Goal: Task Accomplishment & Management: Use online tool/utility

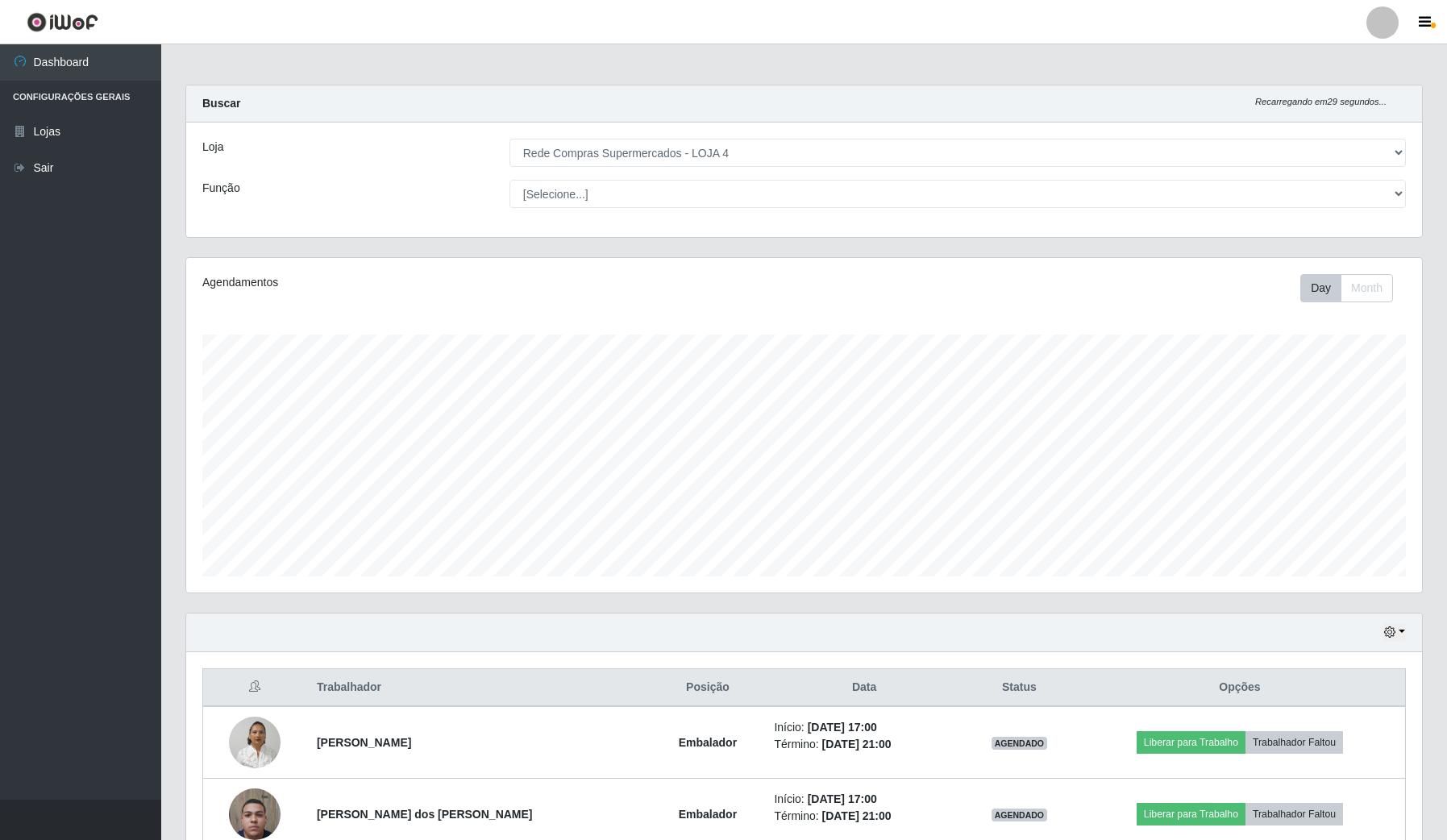
select select "159"
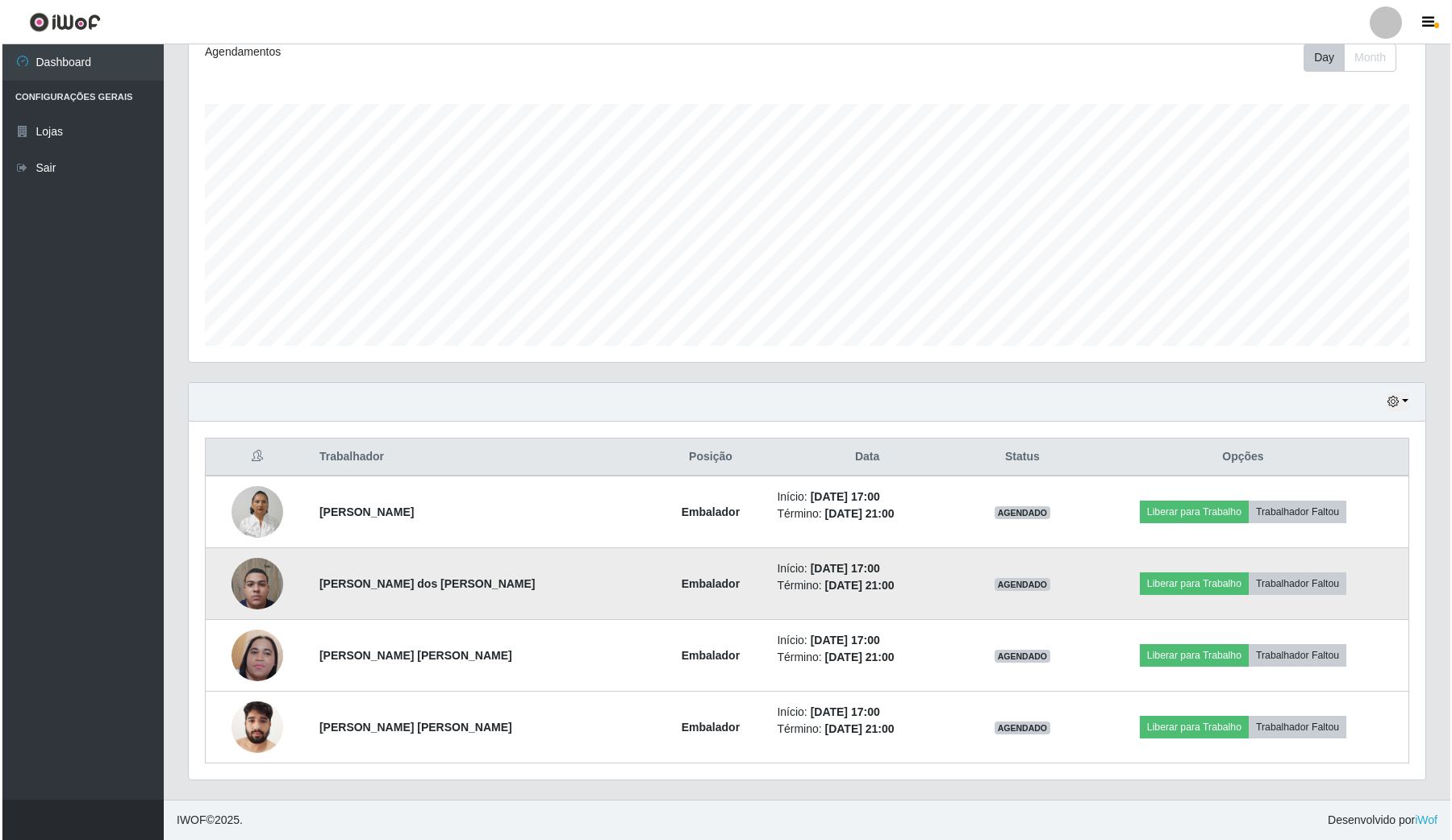
scroll to position [335, 1236]
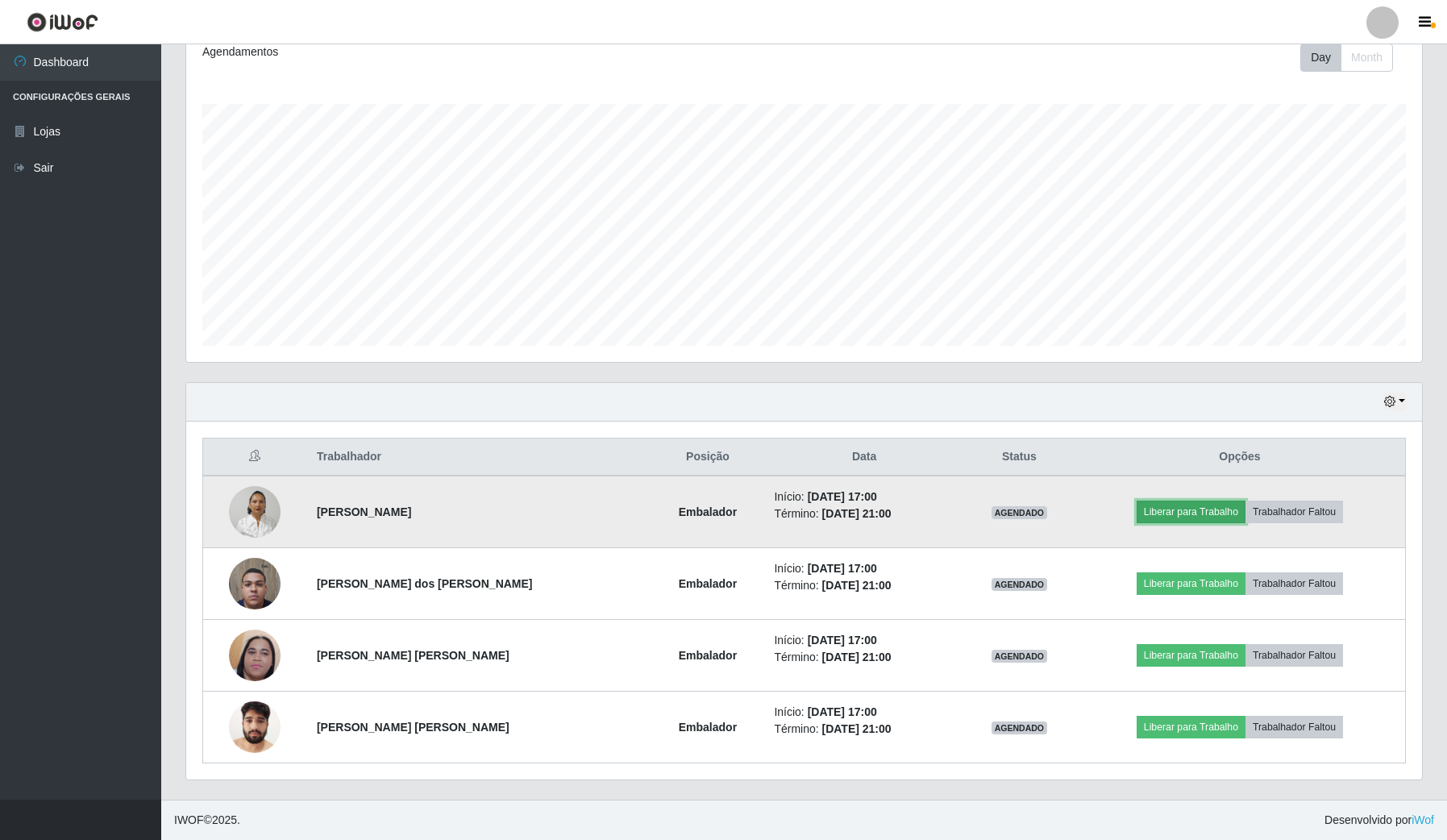
click at [1194, 518] on button "Liberar para Trabalho" at bounding box center [1191, 511] width 109 height 23
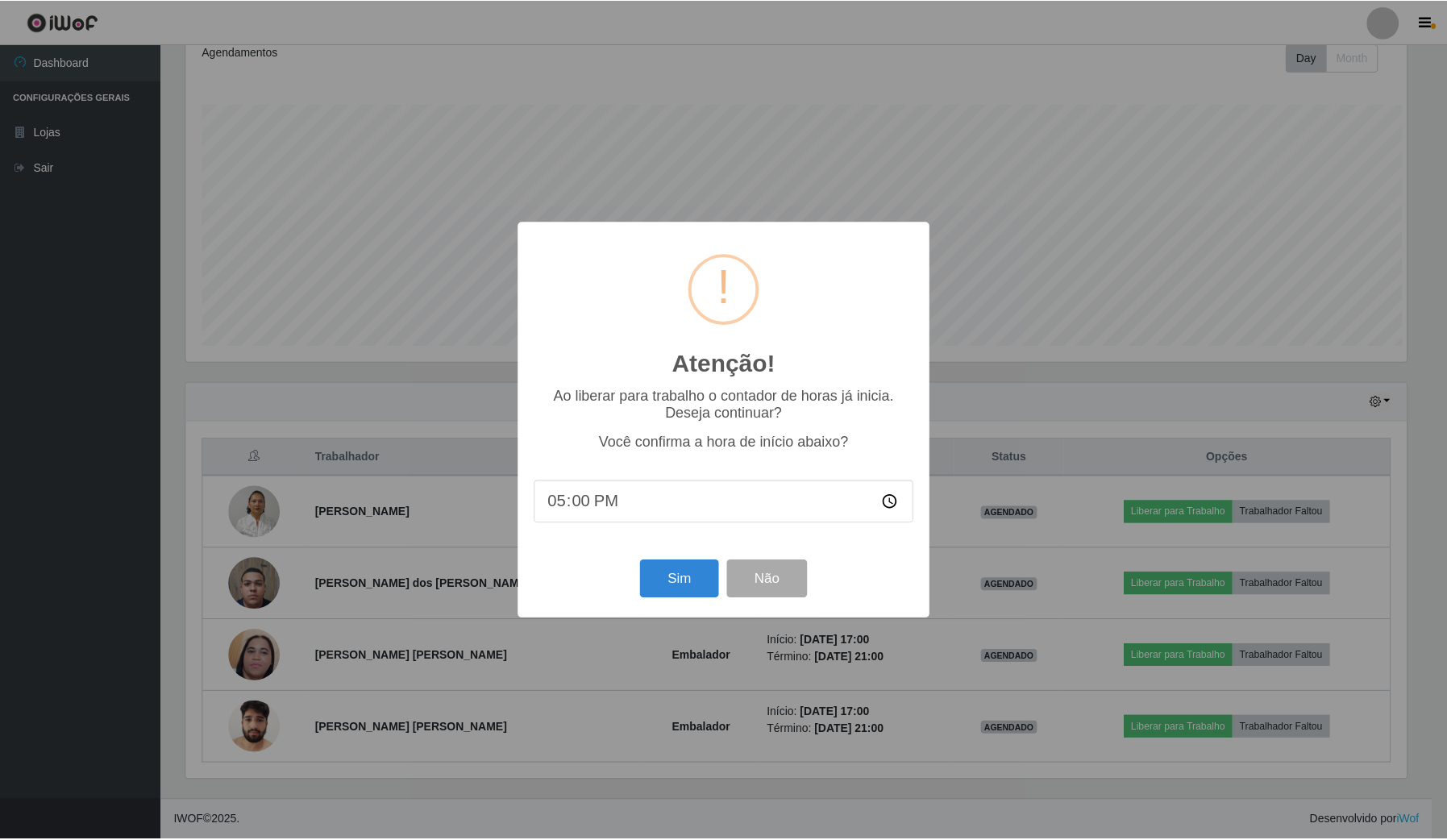
scroll to position [335, 1224]
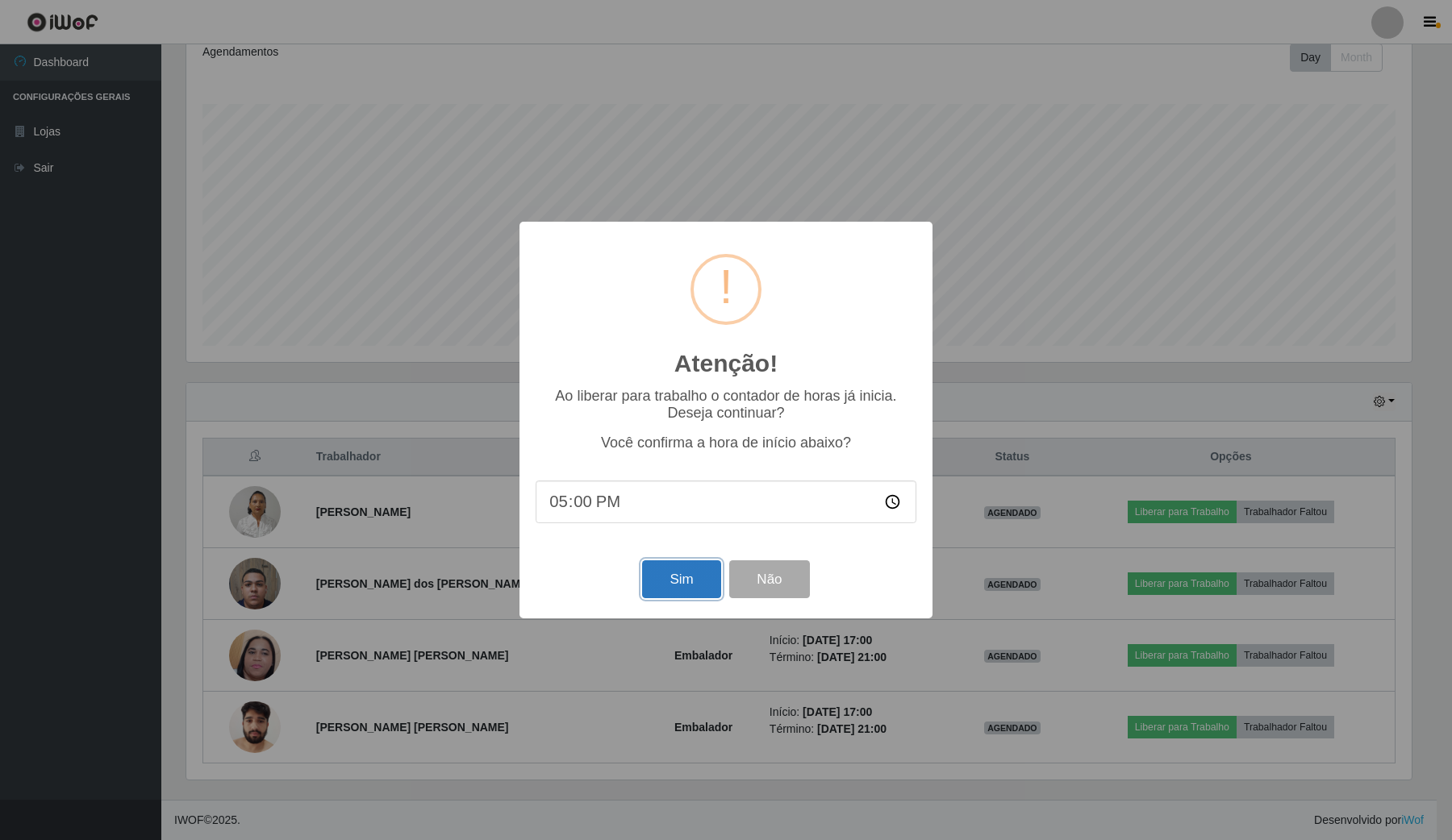
click at [676, 598] on button "Sim" at bounding box center [681, 579] width 78 height 38
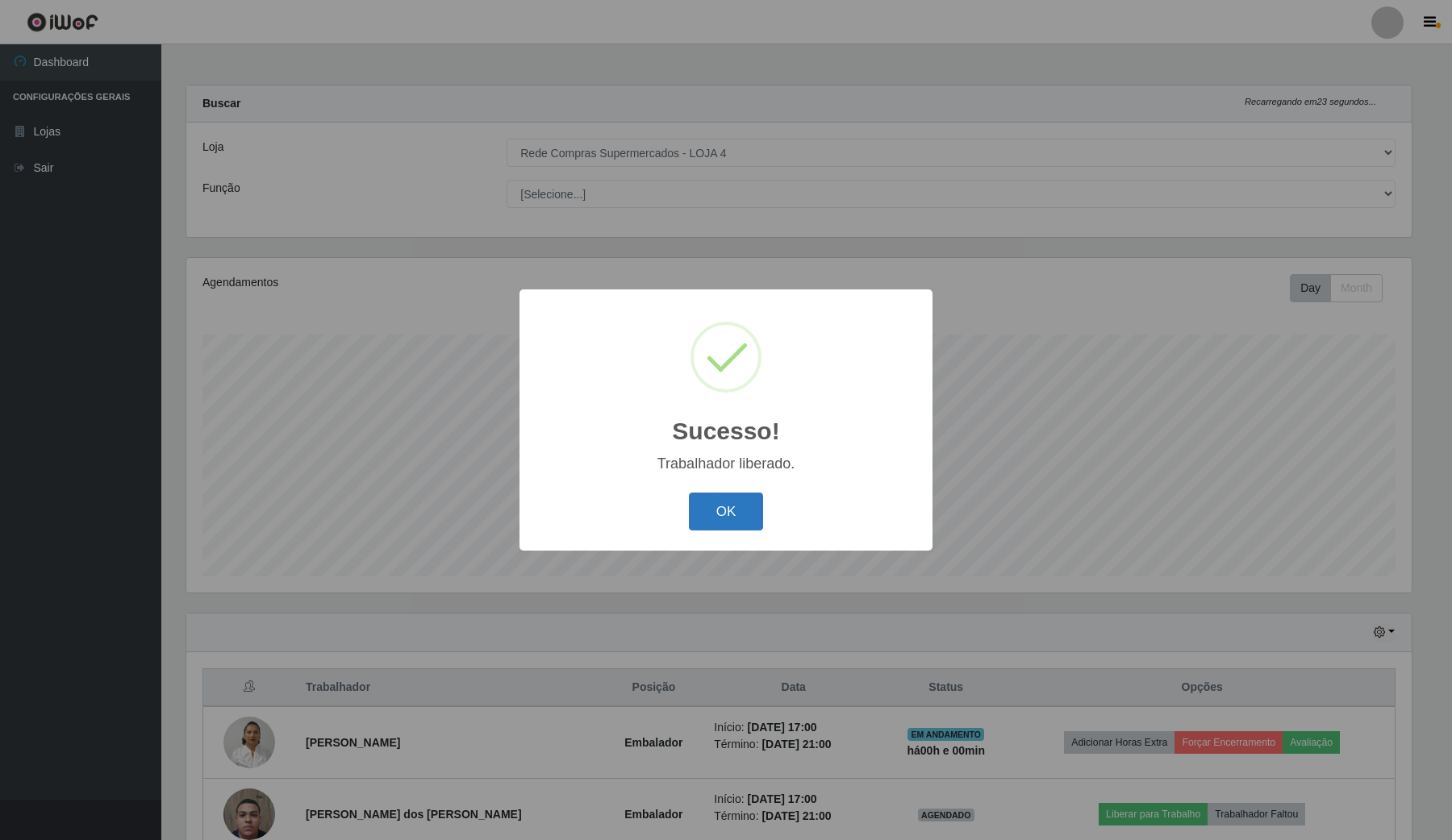
click at [702, 515] on button "OK" at bounding box center [726, 511] width 75 height 38
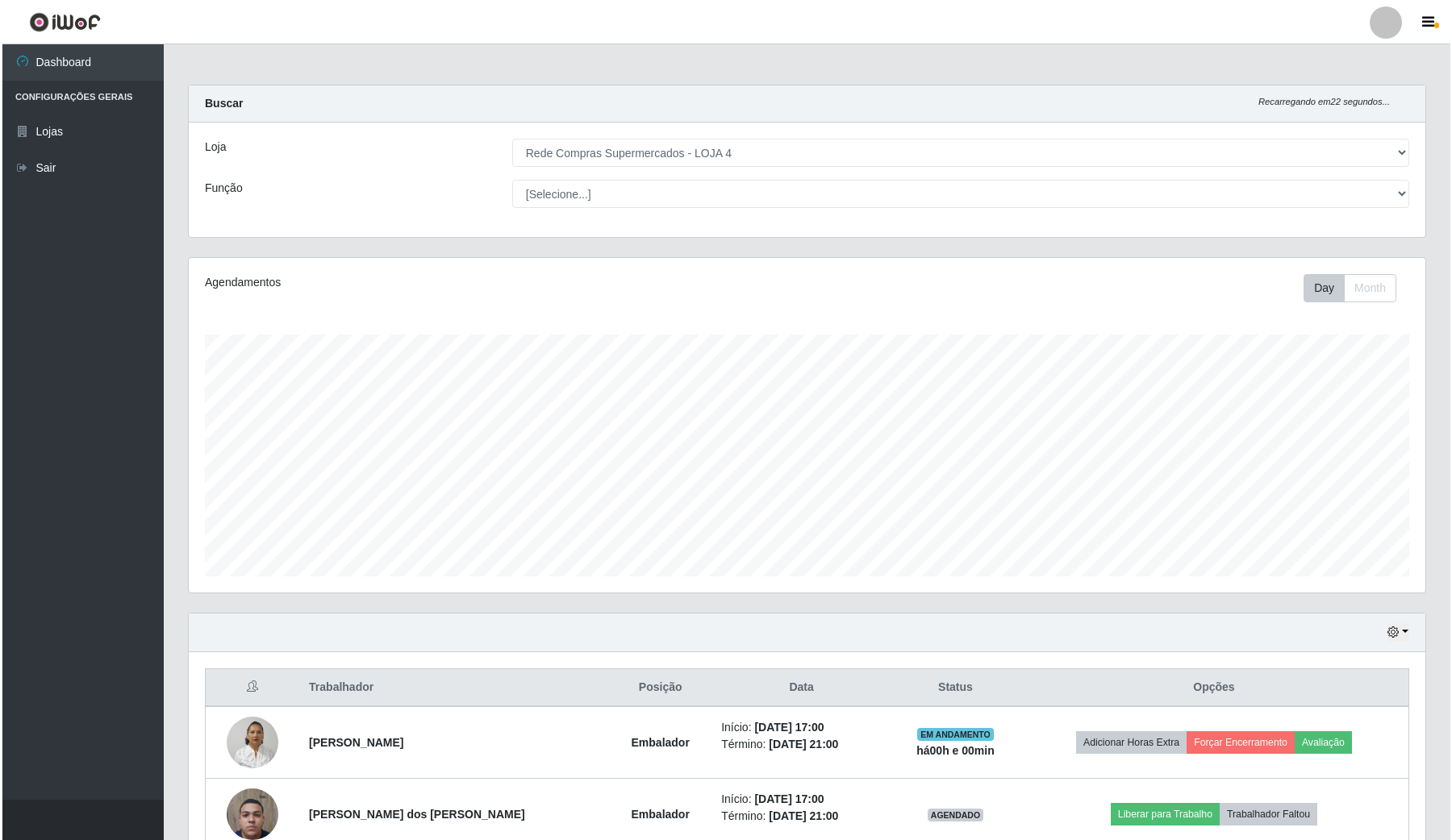
scroll to position [202, 0]
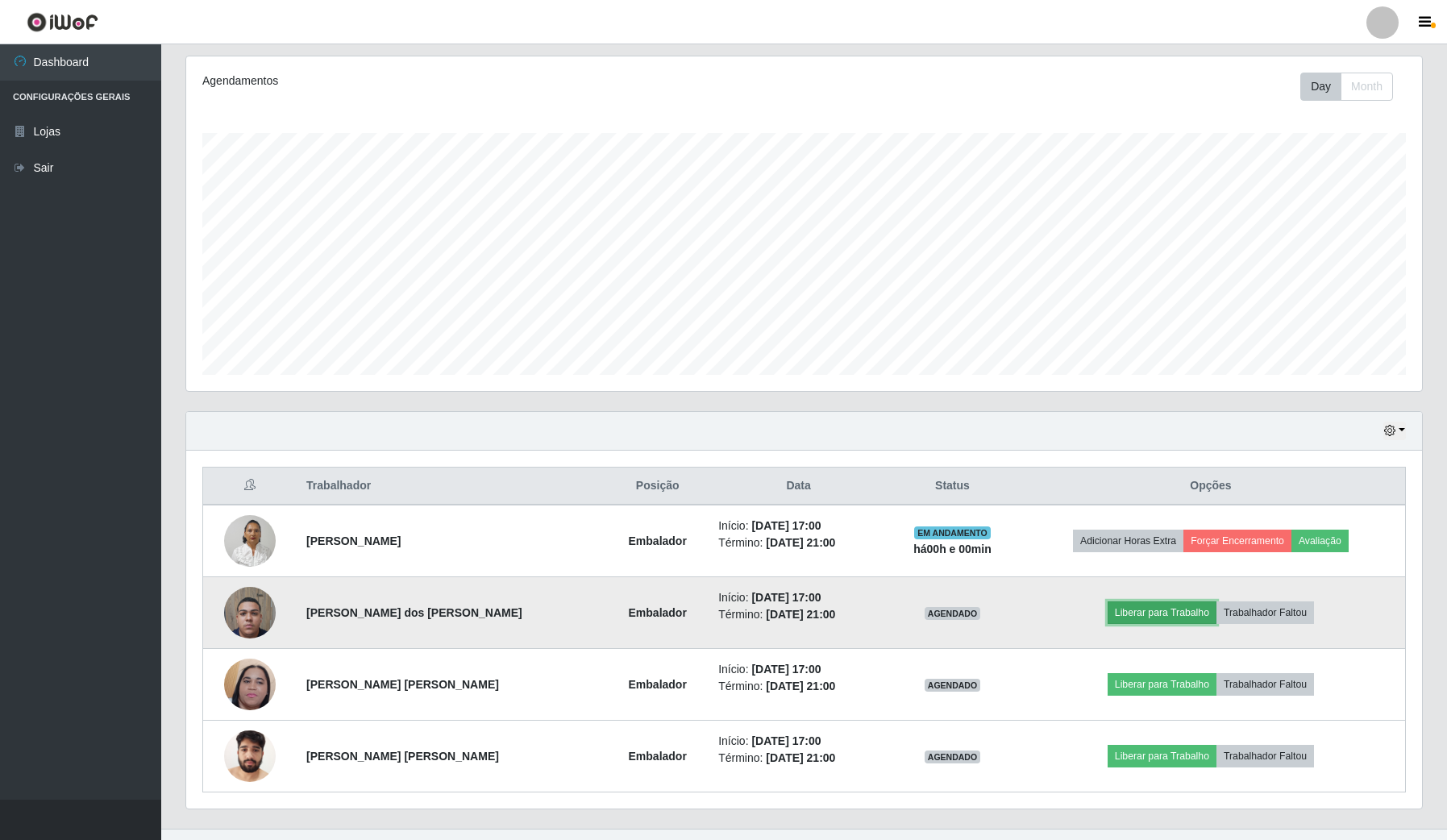
click at [1190, 611] on button "Liberar para Trabalho" at bounding box center [1162, 612] width 109 height 23
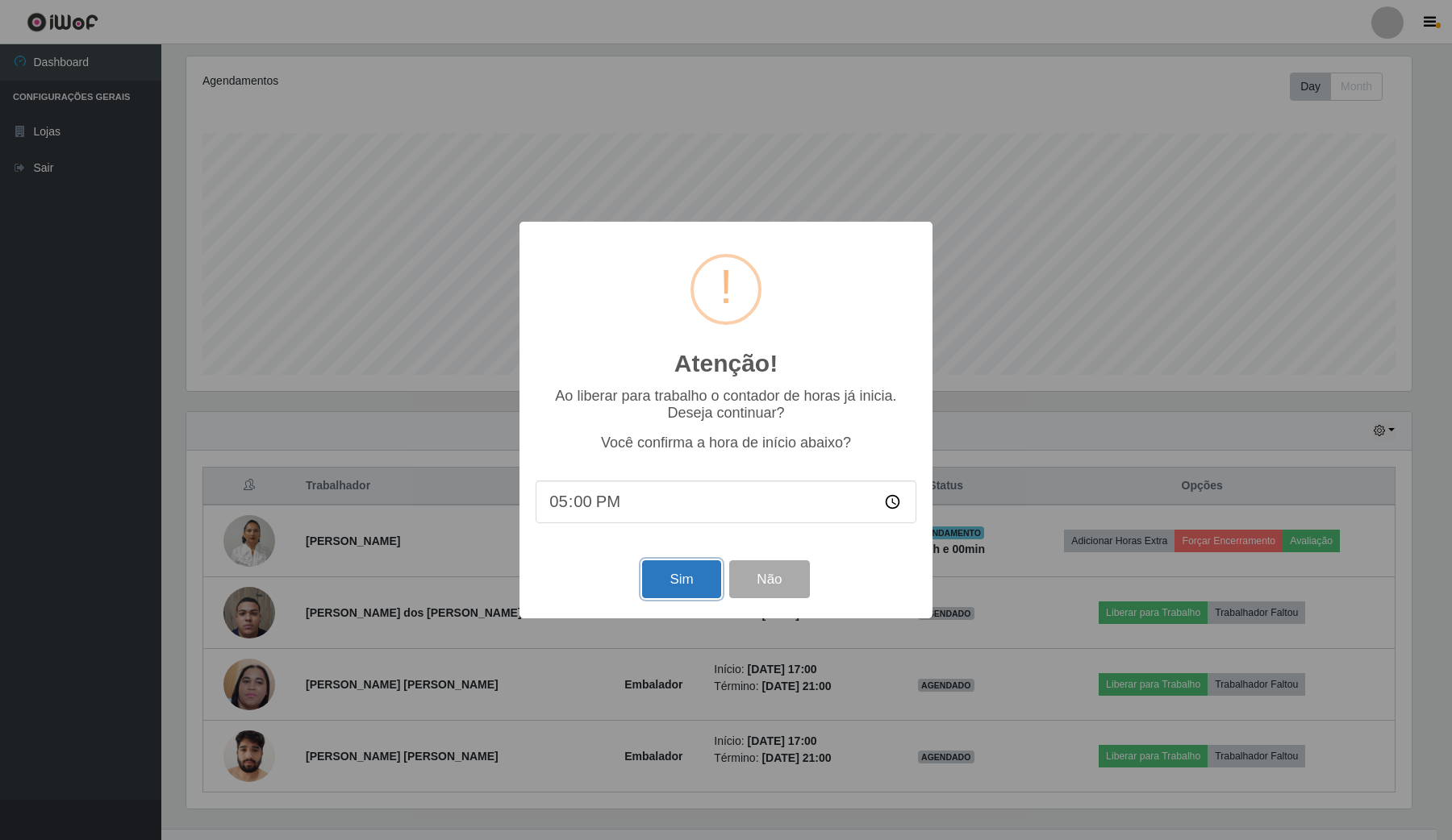
click at [684, 590] on button "Sim" at bounding box center [681, 579] width 78 height 38
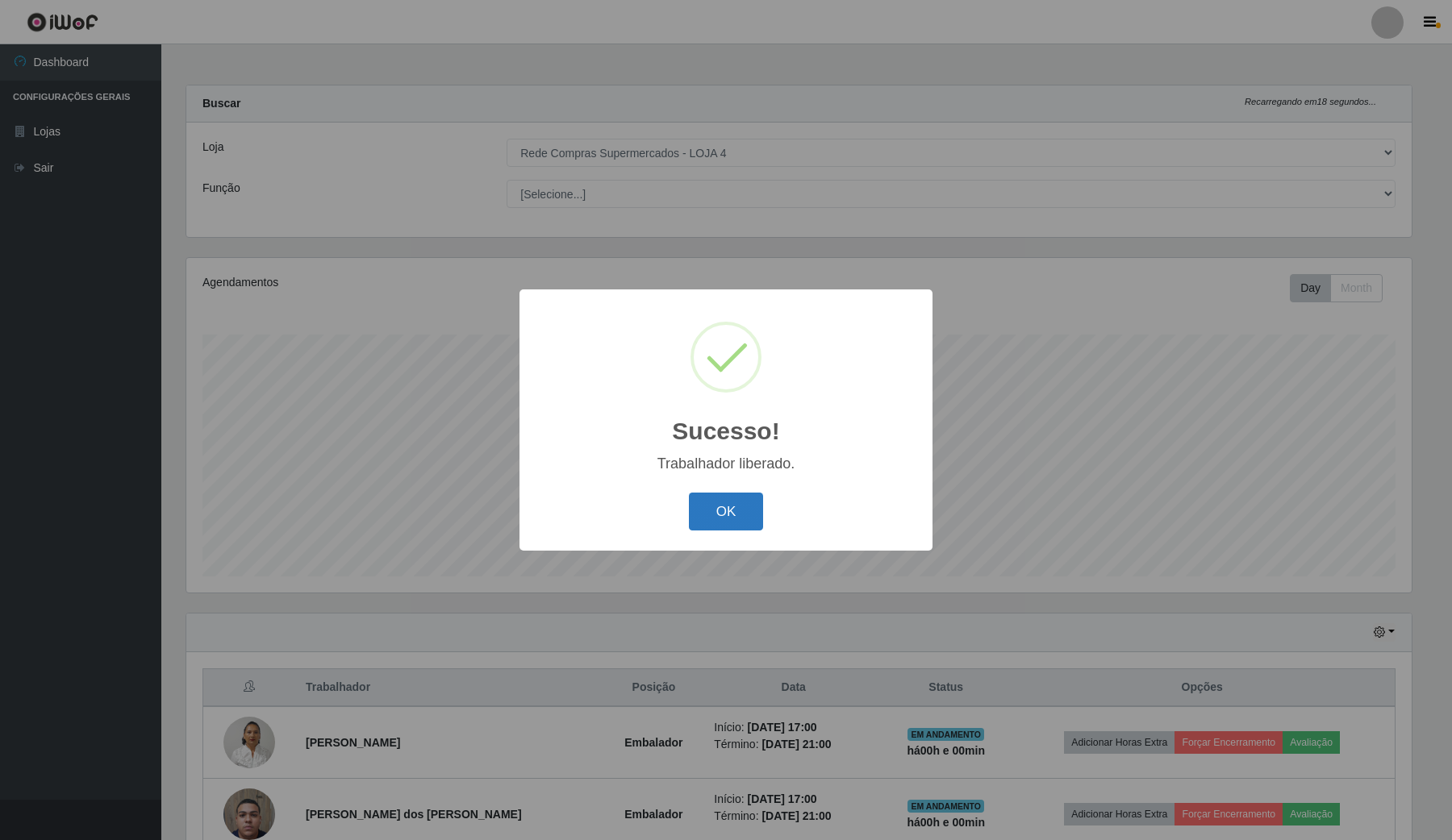
click at [704, 508] on button "OK" at bounding box center [726, 511] width 75 height 38
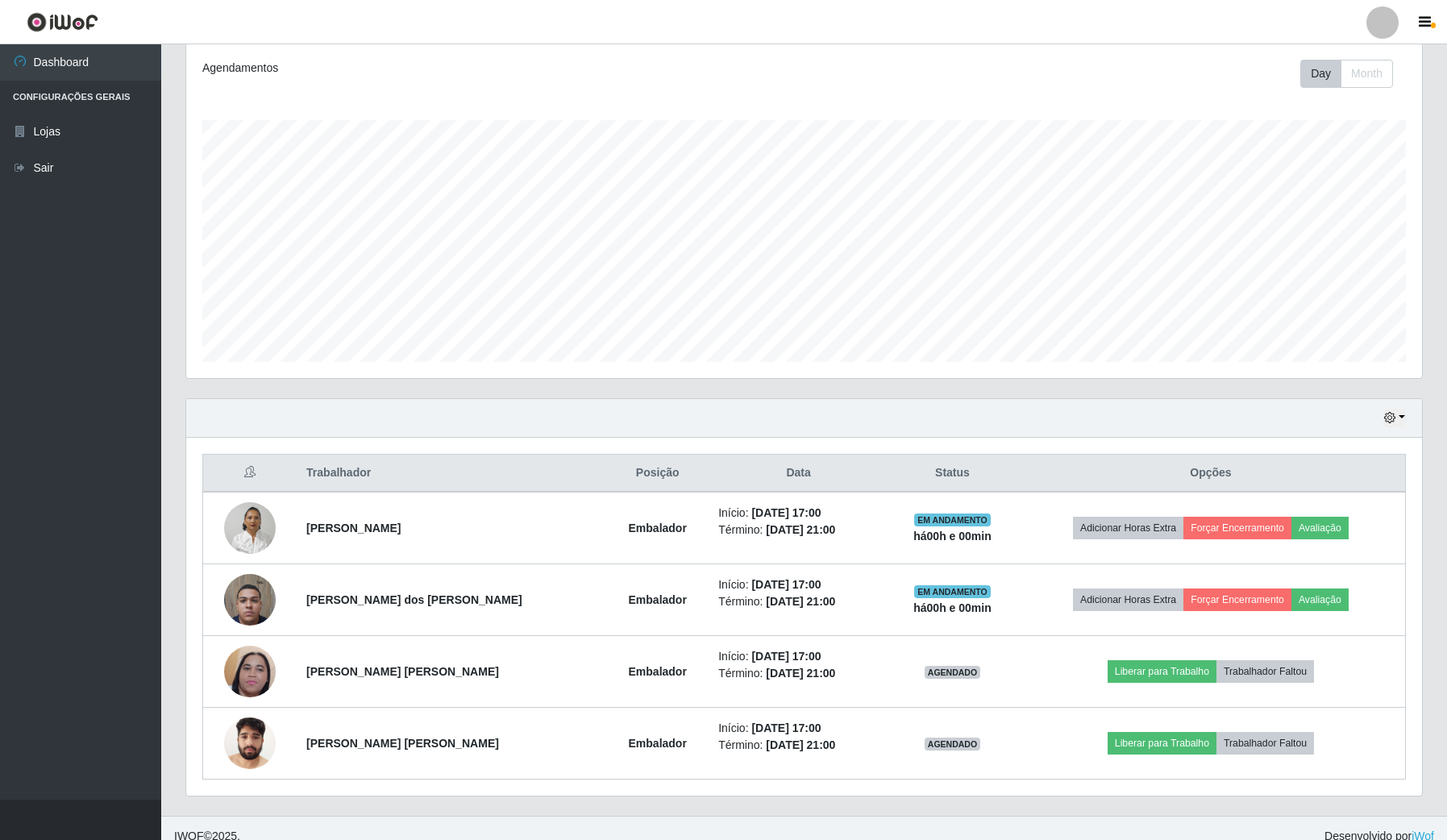
scroll to position [232, 0]
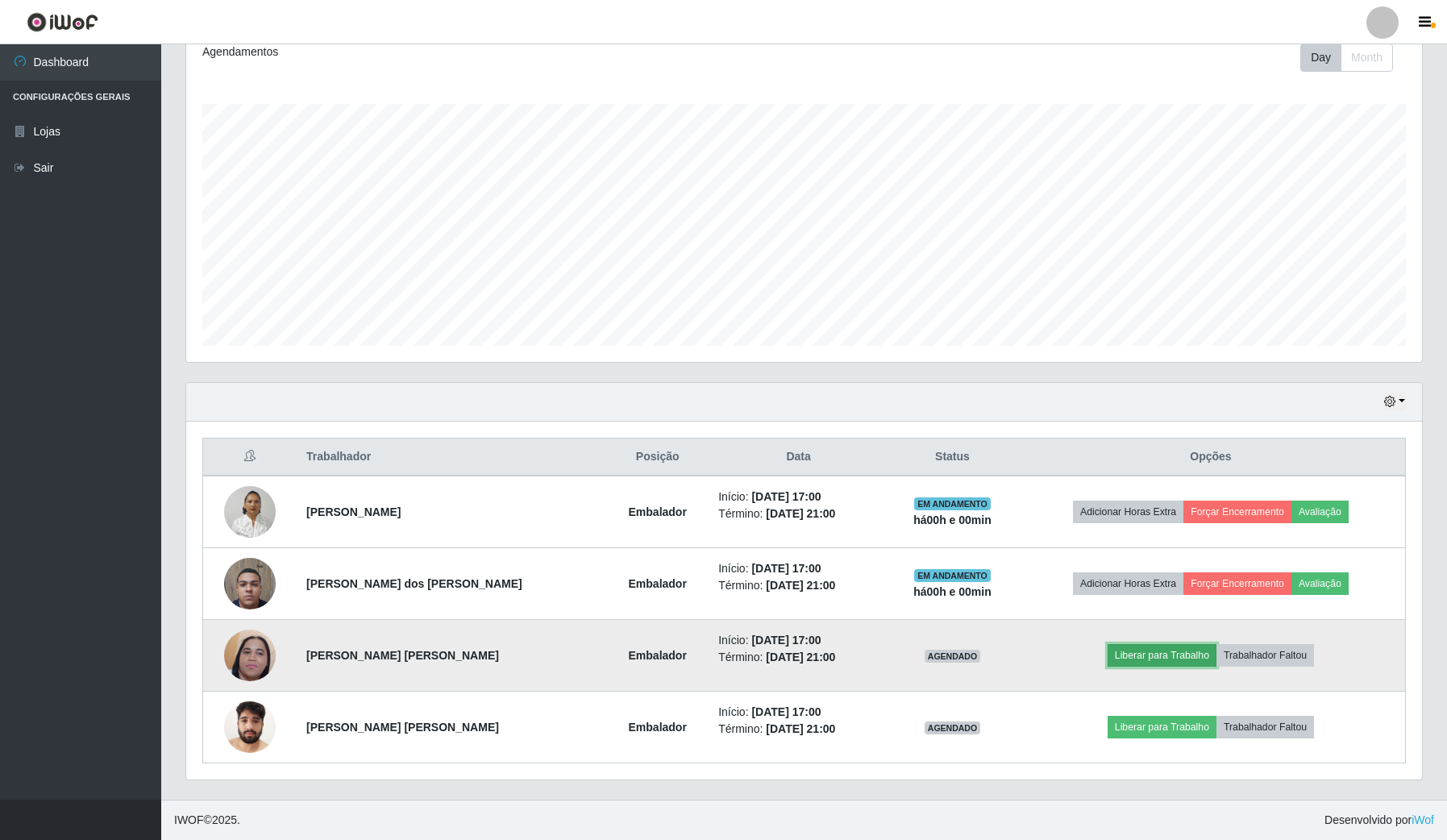
click at [1171, 659] on button "Liberar para Trabalho" at bounding box center [1162, 655] width 109 height 23
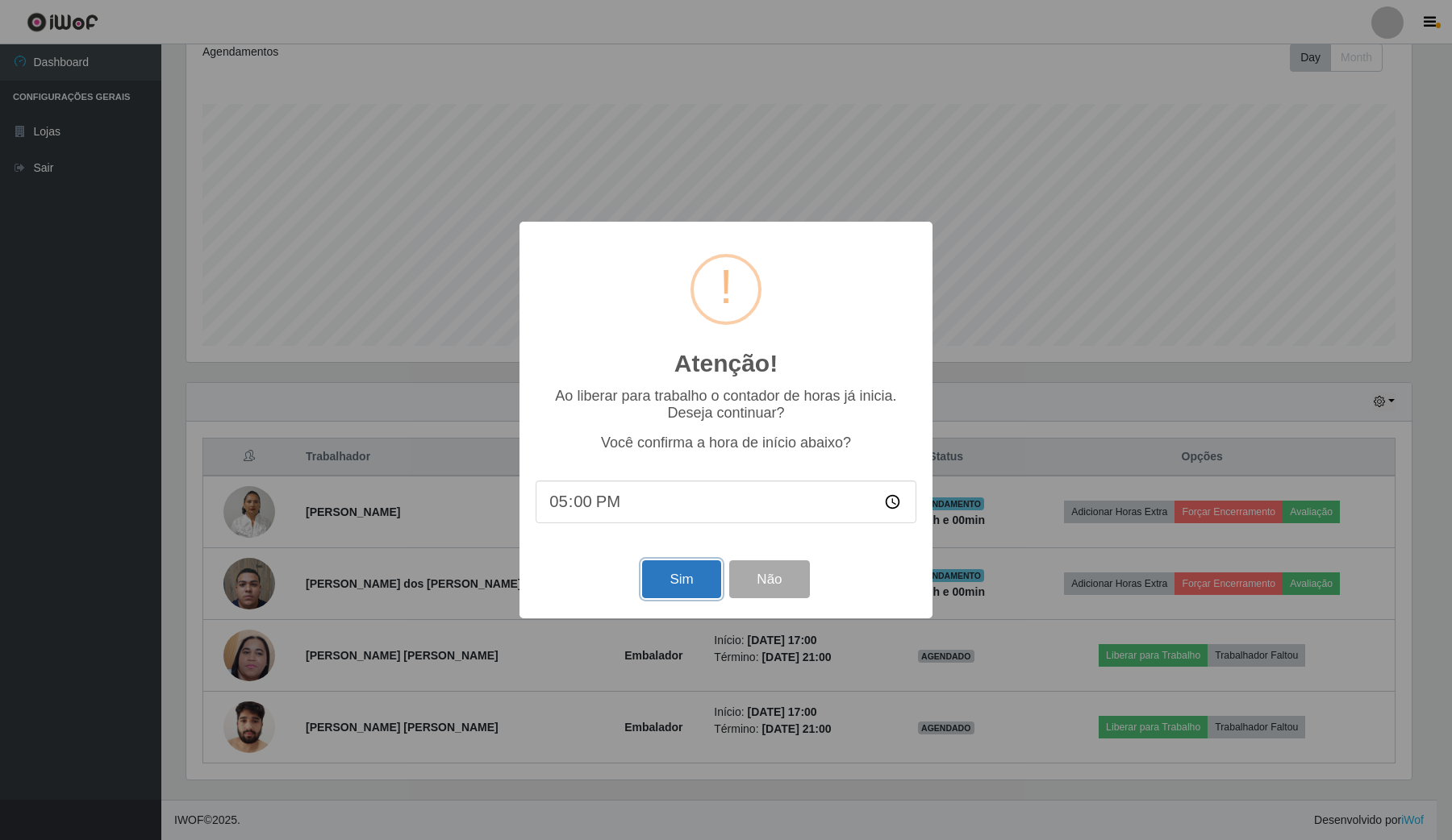
click at [667, 575] on button "Sim" at bounding box center [681, 579] width 78 height 38
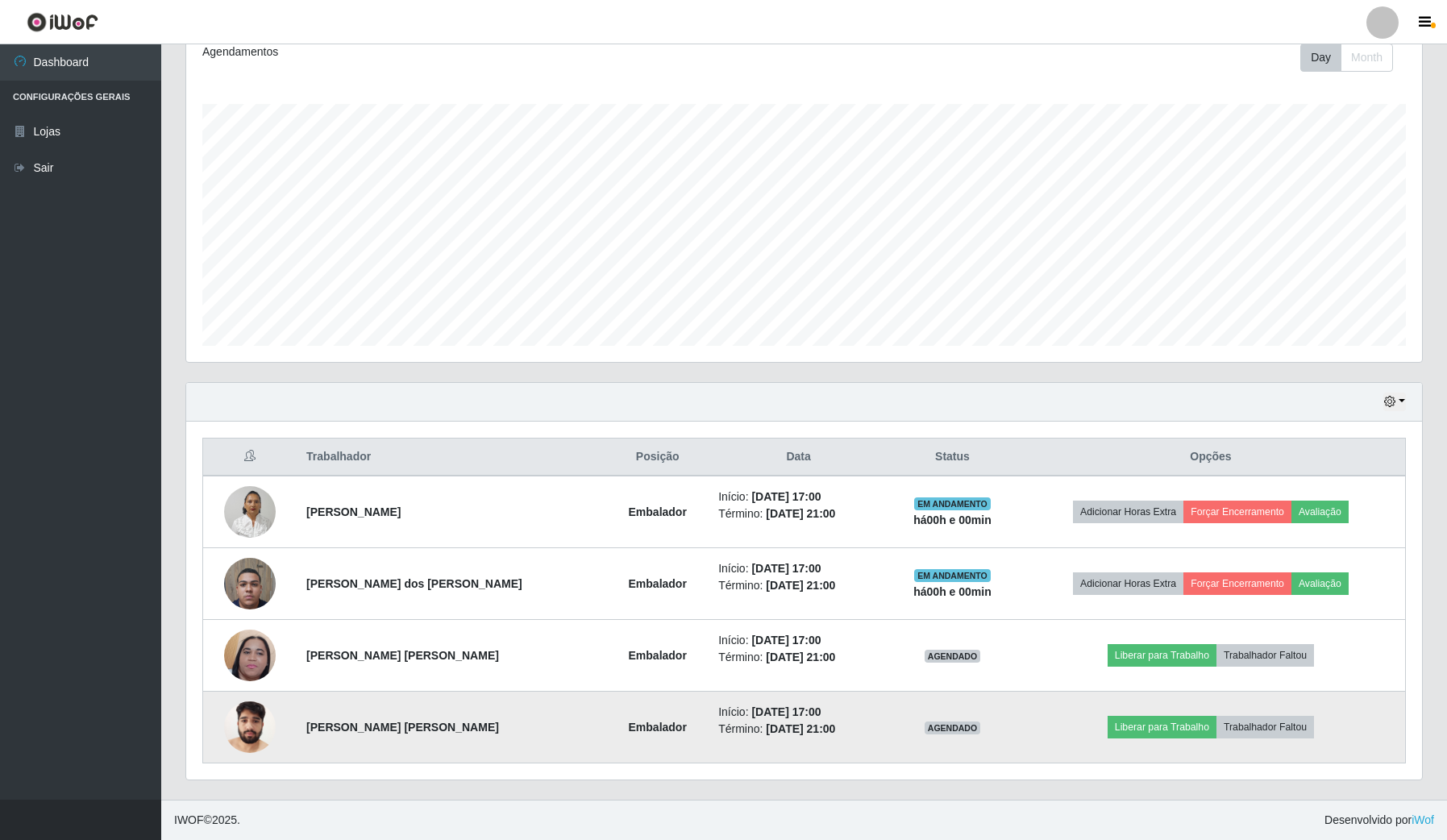
scroll to position [0, 0]
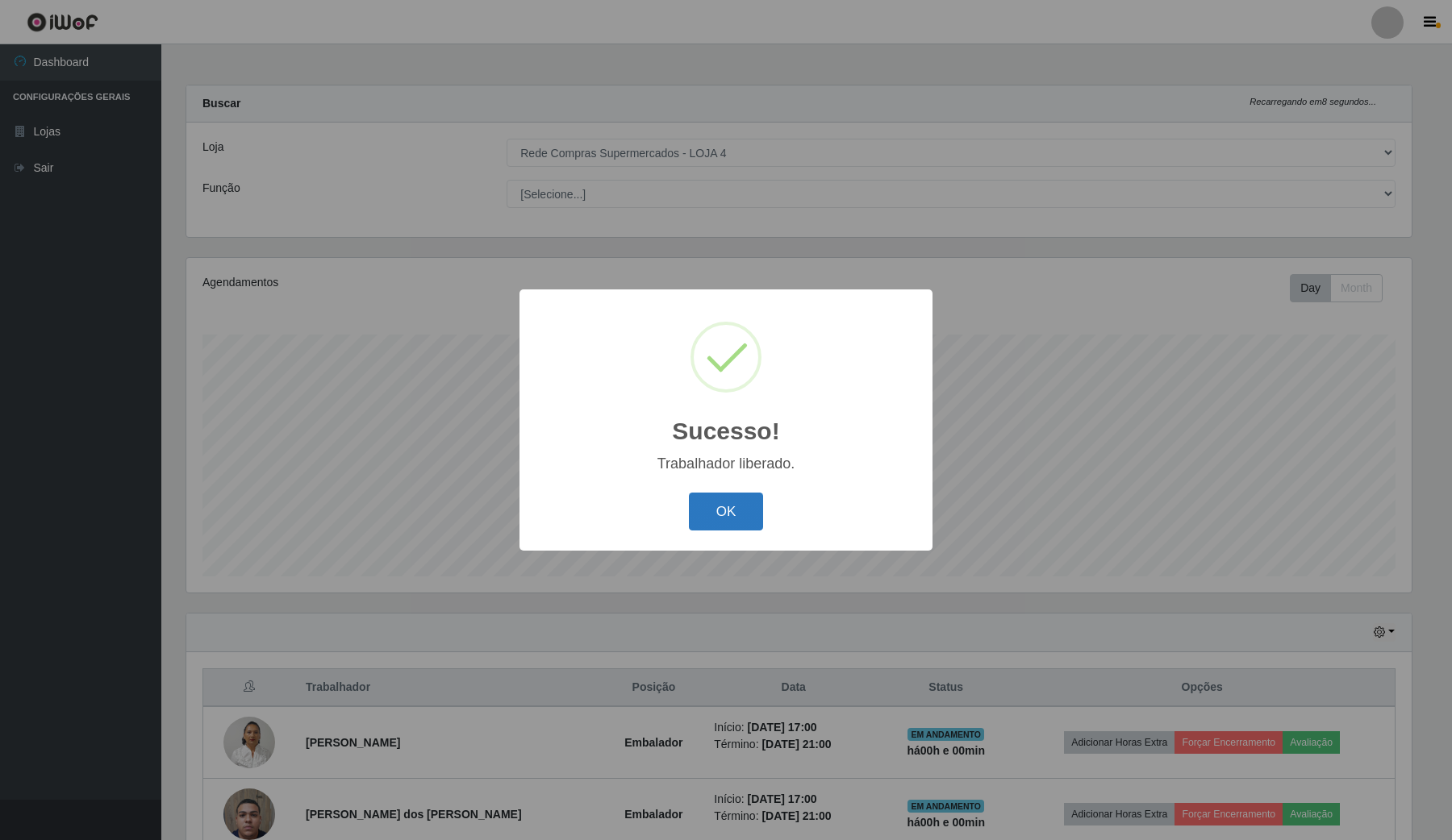
click at [695, 513] on button "OK" at bounding box center [726, 511] width 75 height 38
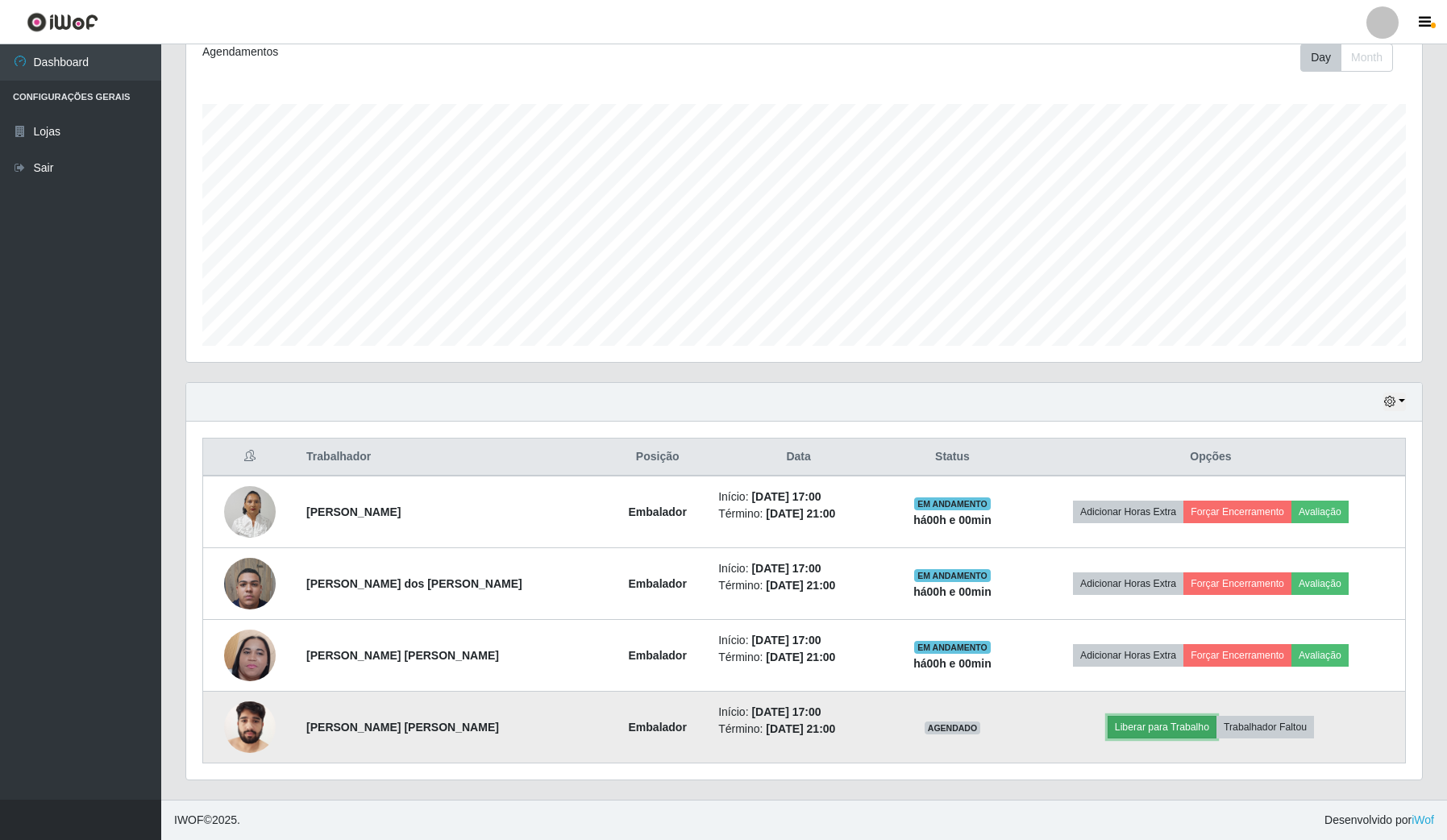
click at [1158, 731] on button "Liberar para Trabalho" at bounding box center [1162, 727] width 109 height 23
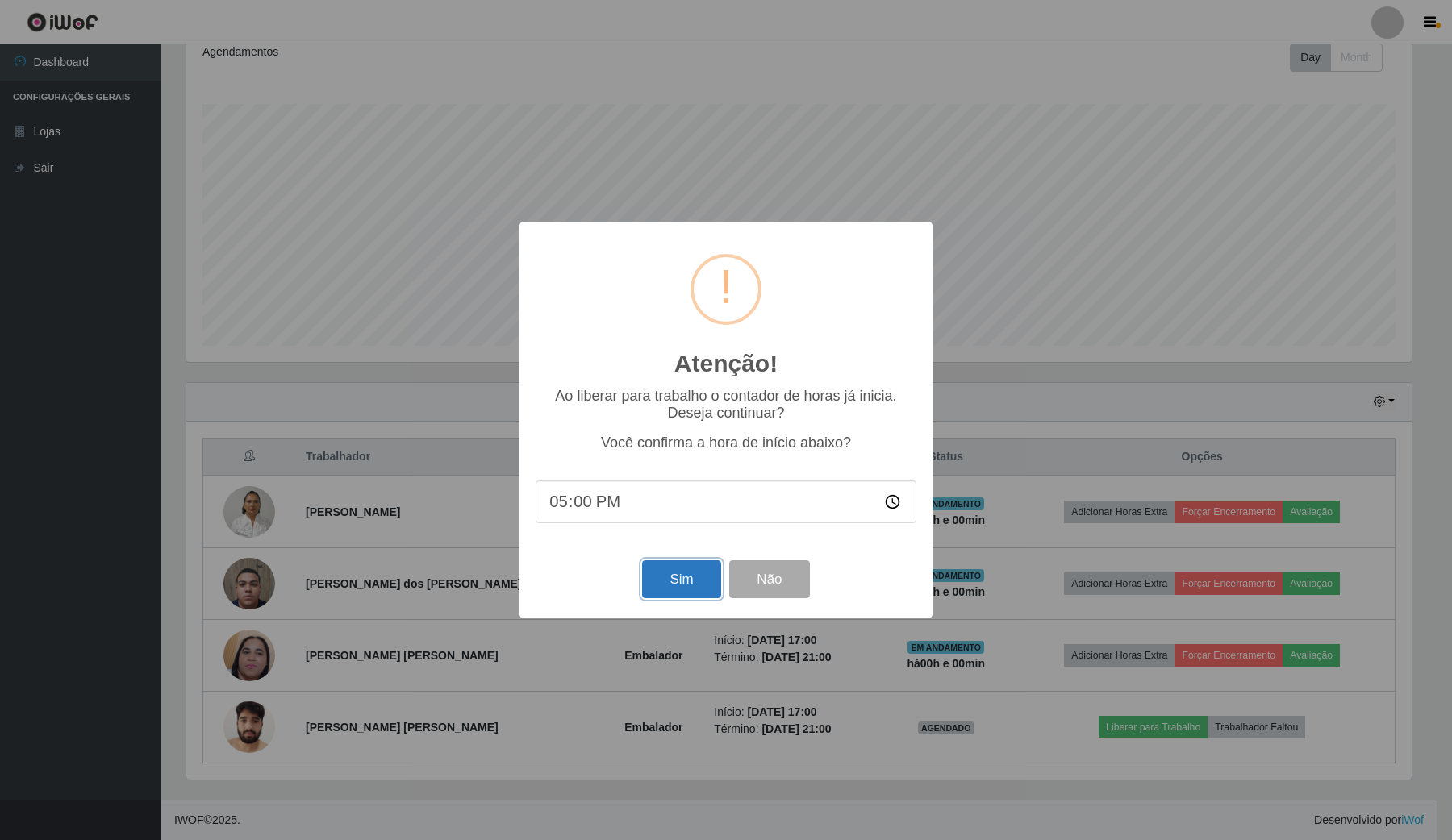
click at [686, 586] on button "Sim" at bounding box center [681, 579] width 78 height 38
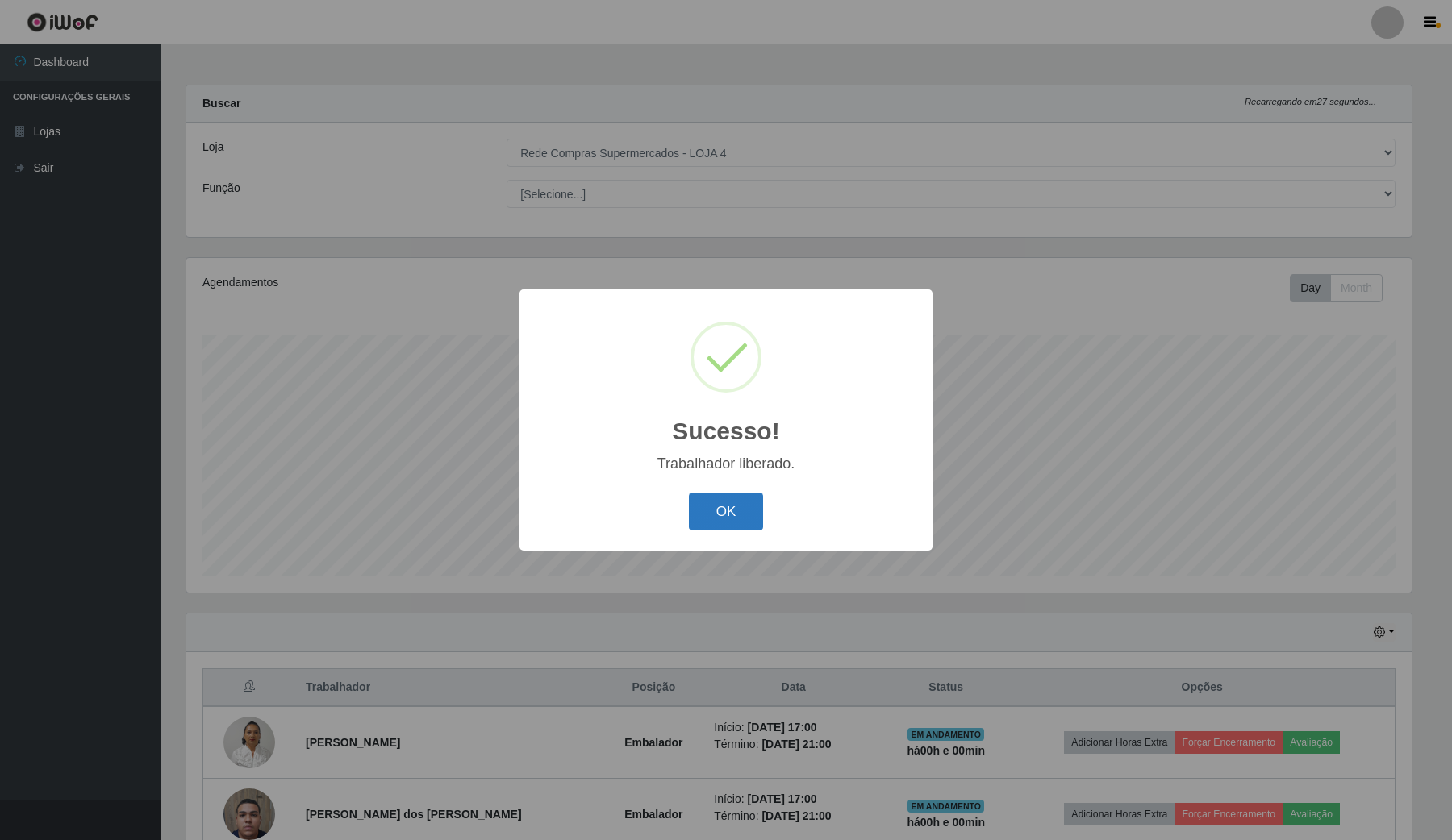
click at [729, 501] on button "OK" at bounding box center [726, 511] width 75 height 38
